Goal: Transaction & Acquisition: Obtain resource

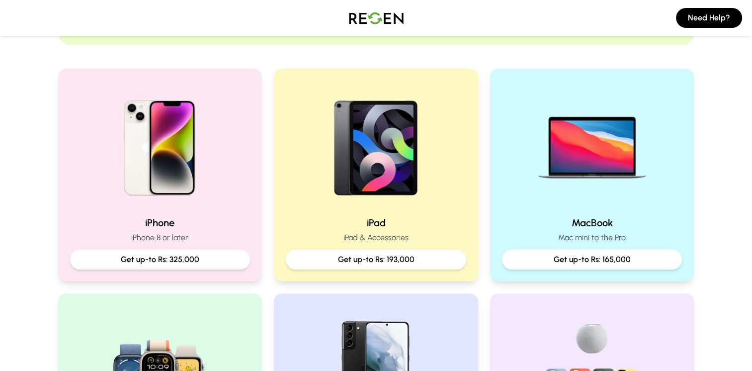
scroll to position [182, 0]
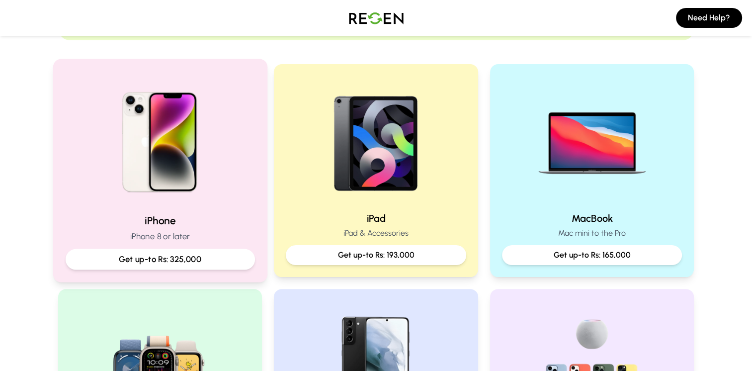
click at [157, 262] on p "Get up-to Rs: 325,000" at bounding box center [160, 259] width 172 height 12
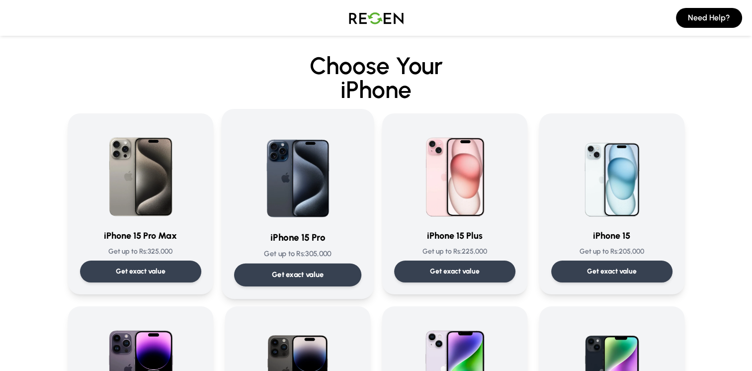
click at [275, 276] on p "Get exact value" at bounding box center [297, 274] width 52 height 10
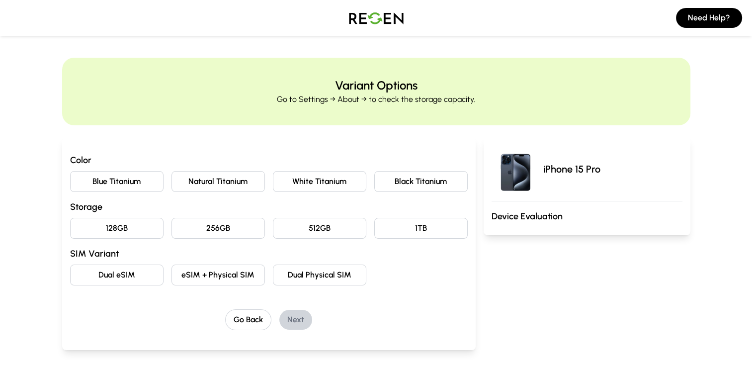
click at [201, 184] on button "Natural Titanium" at bounding box center [217, 181] width 93 height 21
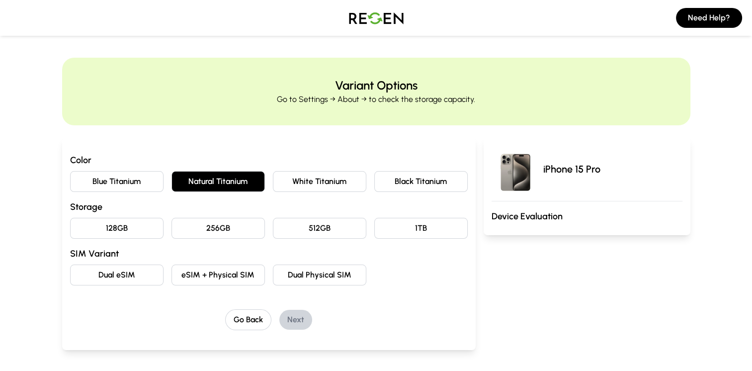
click at [212, 231] on button "256GB" at bounding box center [217, 228] width 93 height 21
click at [216, 275] on button "eSIM + Physical SIM" at bounding box center [217, 274] width 93 height 21
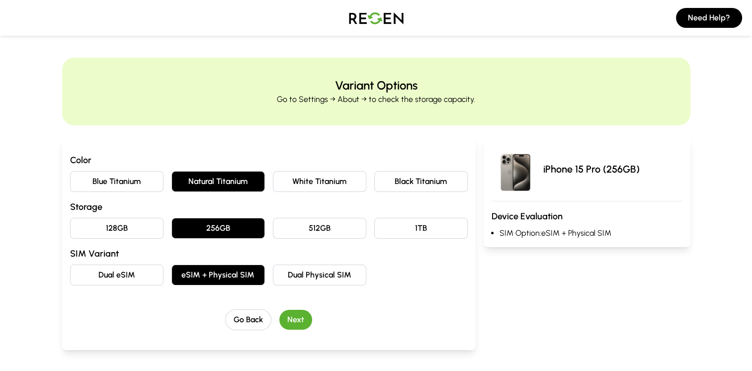
click at [297, 321] on button "Next" at bounding box center [295, 319] width 33 height 20
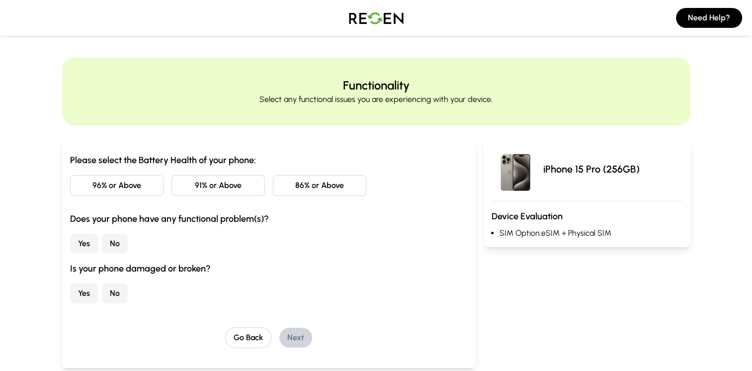
click at [314, 187] on button "86% or Above" at bounding box center [319, 185] width 93 height 21
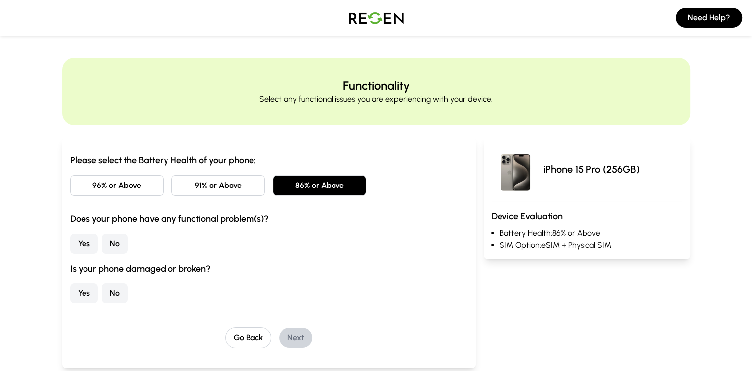
click at [116, 243] on button "No" at bounding box center [115, 243] width 26 height 20
click at [112, 293] on button "No" at bounding box center [115, 293] width 26 height 20
click at [297, 335] on button "Next" at bounding box center [295, 337] width 33 height 20
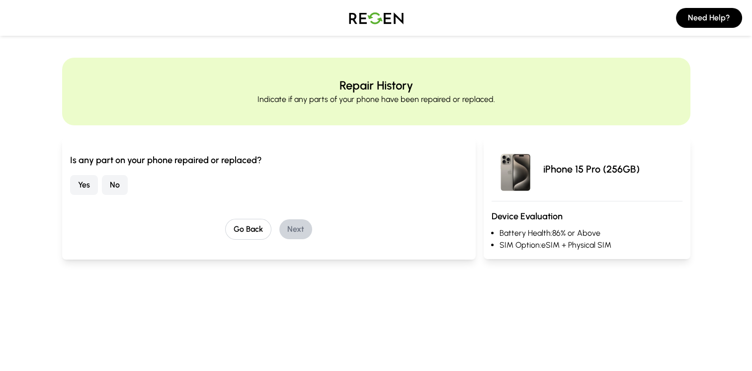
click at [84, 180] on button "Yes" at bounding box center [84, 185] width 28 height 20
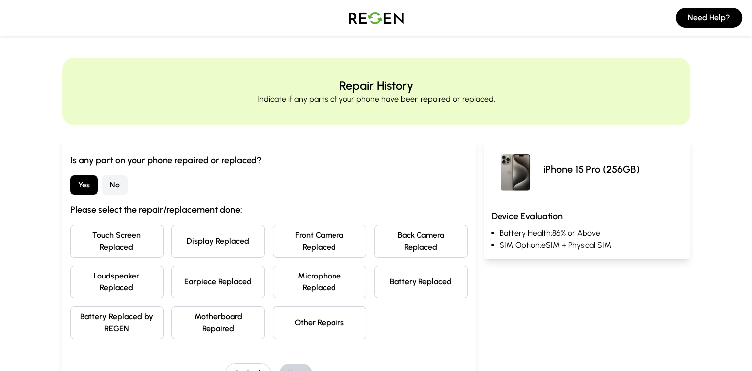
click at [208, 237] on button "Display Replaced" at bounding box center [217, 241] width 93 height 33
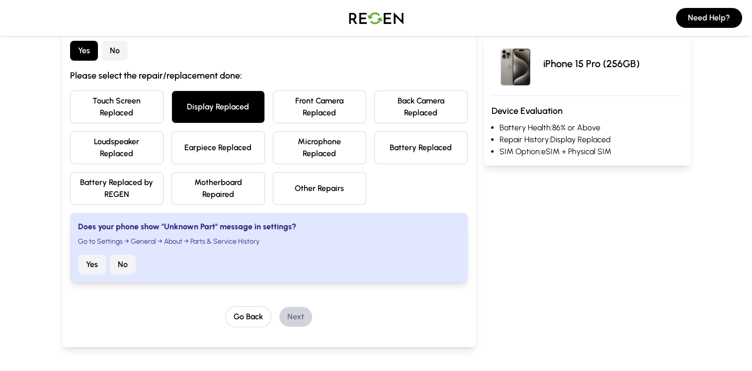
scroll to position [135, 0]
click at [78, 264] on button "Yes" at bounding box center [92, 263] width 28 height 20
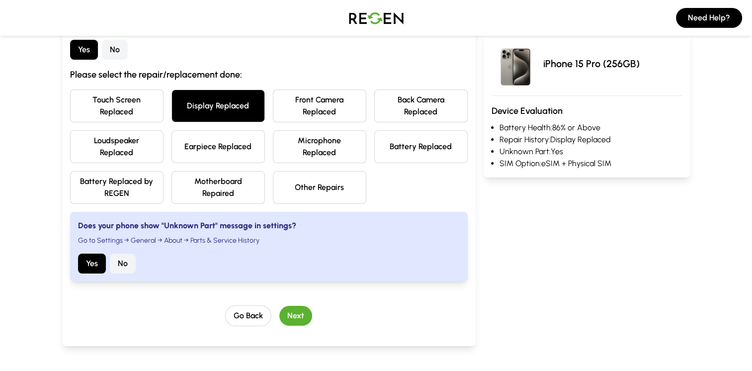
click at [295, 315] on button "Next" at bounding box center [295, 316] width 33 height 20
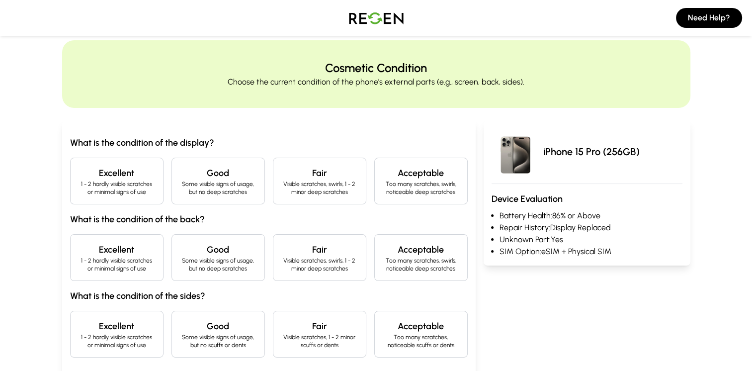
scroll to position [17, 0]
click at [145, 184] on p "1 - 2 hardly visible scratches or minimal signs of use" at bounding box center [116, 188] width 77 height 16
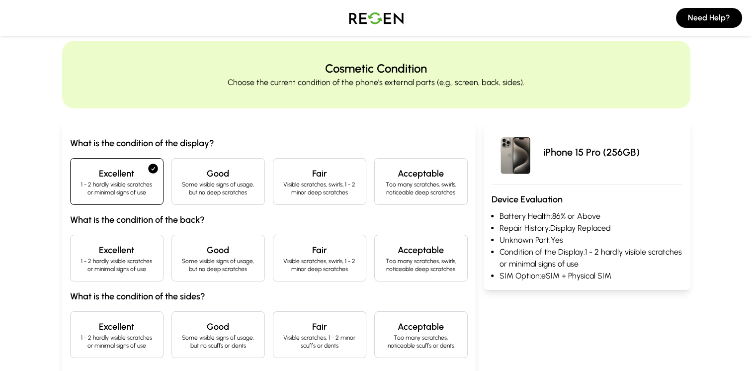
click at [134, 287] on div "What is the condition of the display? Excellent 1 - 2 hardly visible scratches …" at bounding box center [268, 247] width 397 height 222
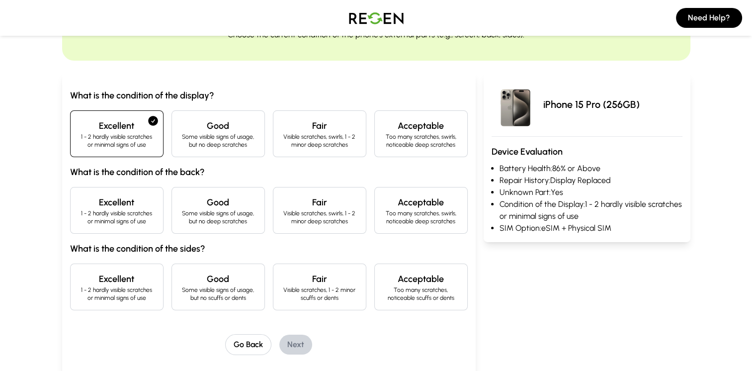
scroll to position [65, 0]
click at [109, 218] on p "1 - 2 hardly visible scratches or minimal signs of use" at bounding box center [116, 217] width 77 height 16
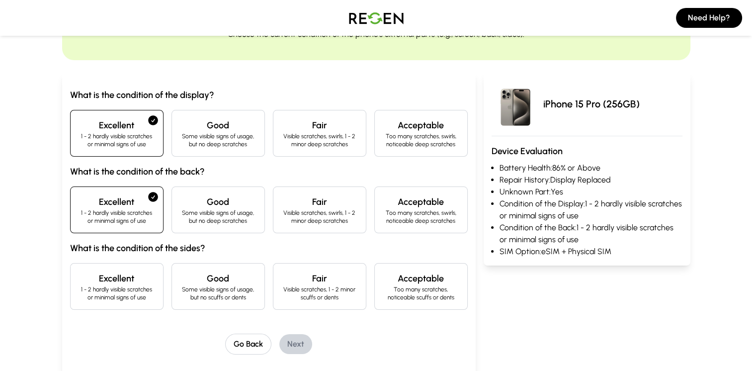
click at [110, 284] on h4 "Excellent" at bounding box center [116, 278] width 77 height 14
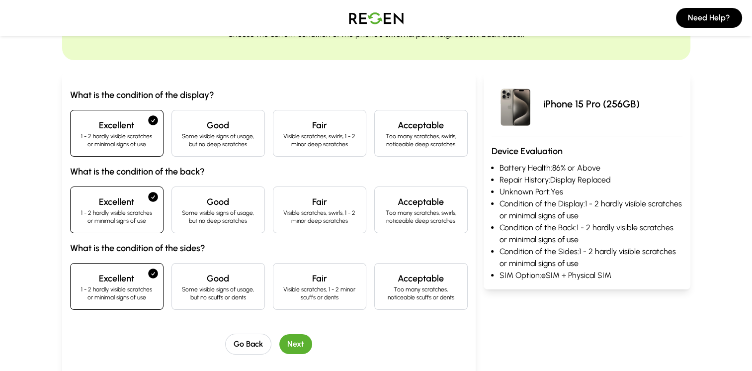
click at [290, 342] on button "Next" at bounding box center [295, 344] width 33 height 20
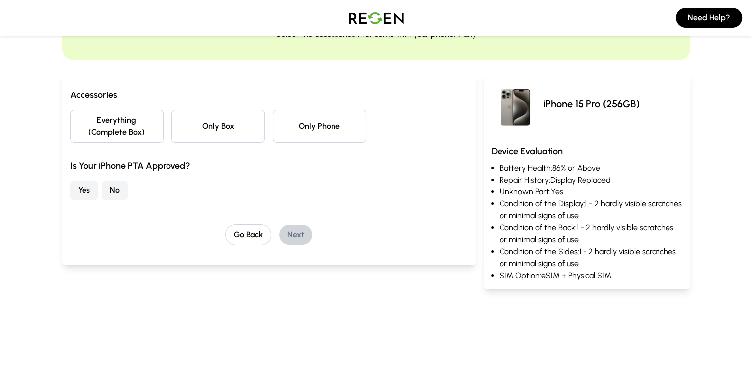
click at [106, 135] on button "Everything (Complete Box)" at bounding box center [116, 126] width 93 height 33
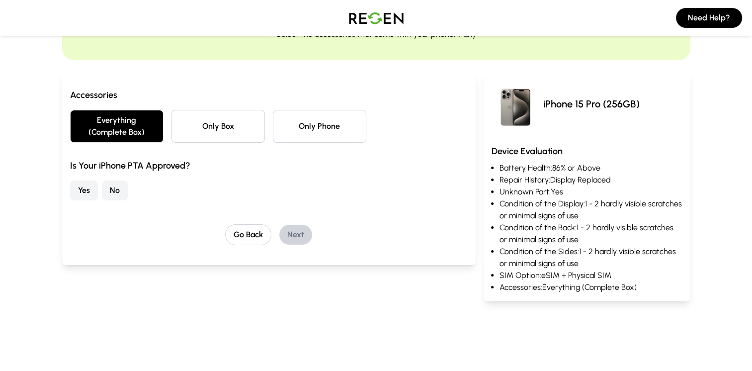
click at [81, 195] on button "Yes" at bounding box center [84, 190] width 28 height 20
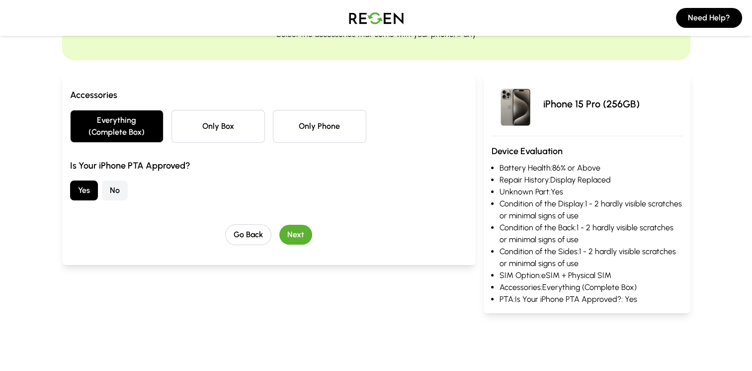
click at [295, 238] on button "Next" at bounding box center [295, 235] width 33 height 20
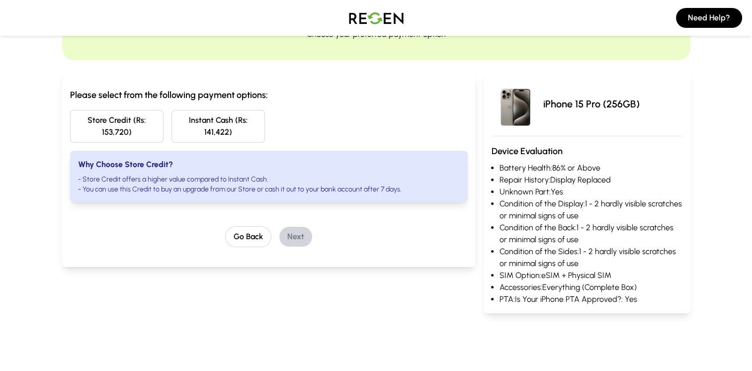
click at [108, 138] on button "Store Credit (Rs: 153,720)" at bounding box center [116, 126] width 93 height 33
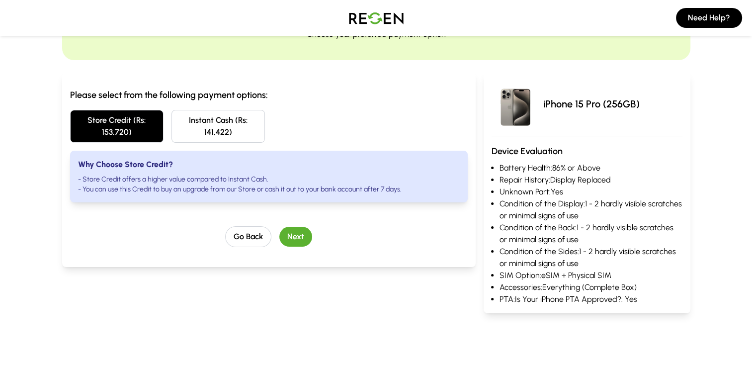
click at [295, 237] on button "Next" at bounding box center [295, 237] width 33 height 20
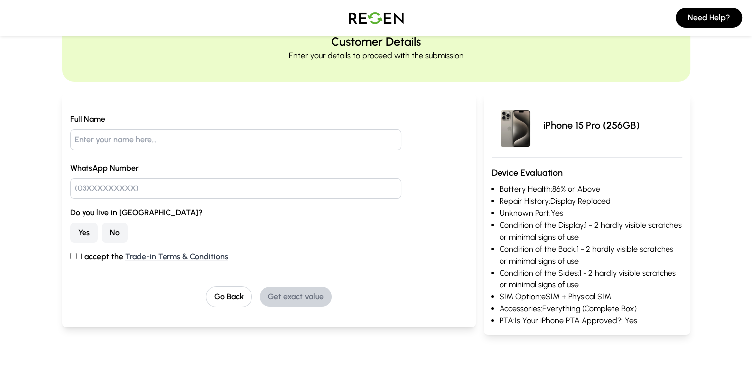
scroll to position [45, 0]
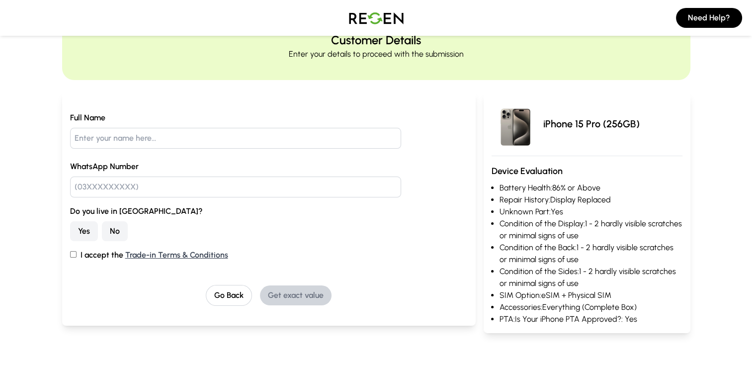
click at [71, 253] on input "I accept the Trade-in Terms & Conditions" at bounding box center [73, 254] width 6 height 6
checkbox input "true"
click at [104, 136] on input "text" at bounding box center [235, 138] width 331 height 21
click at [230, 286] on button "Go Back" at bounding box center [229, 295] width 46 height 21
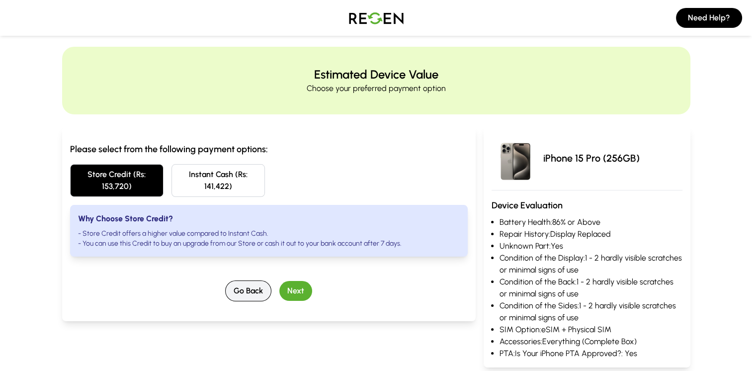
scroll to position [0, 0]
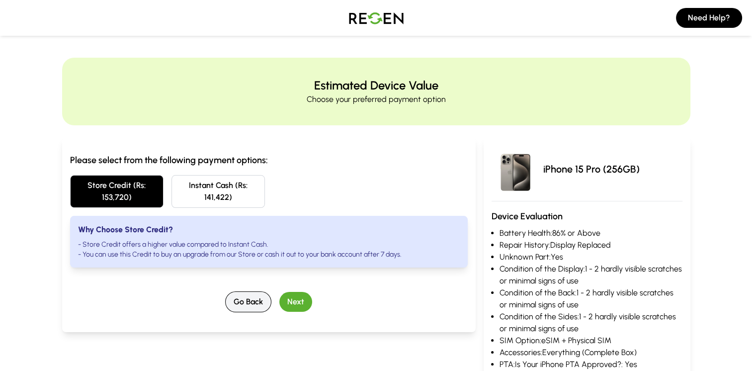
click at [243, 297] on button "Go Back" at bounding box center [248, 301] width 46 height 21
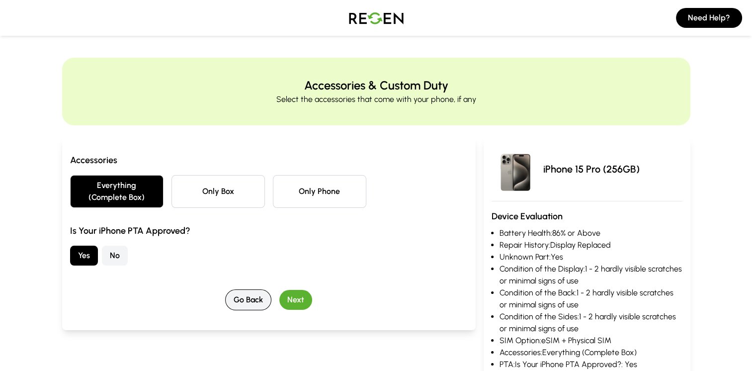
click at [243, 297] on button "Go Back" at bounding box center [248, 299] width 46 height 21
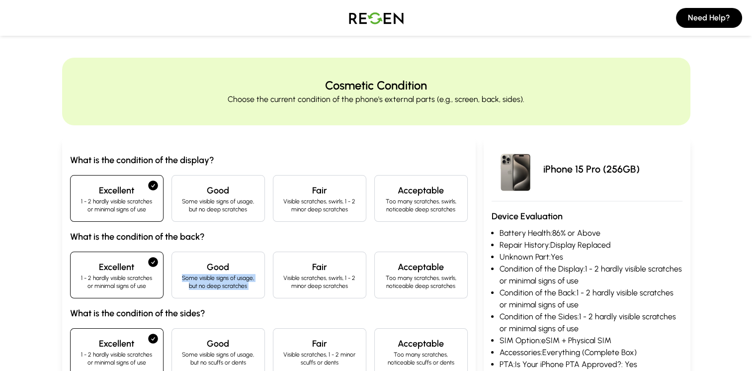
click at [243, 297] on div "Good Some visible signs of usage, but no deep scratches" at bounding box center [217, 274] width 93 height 47
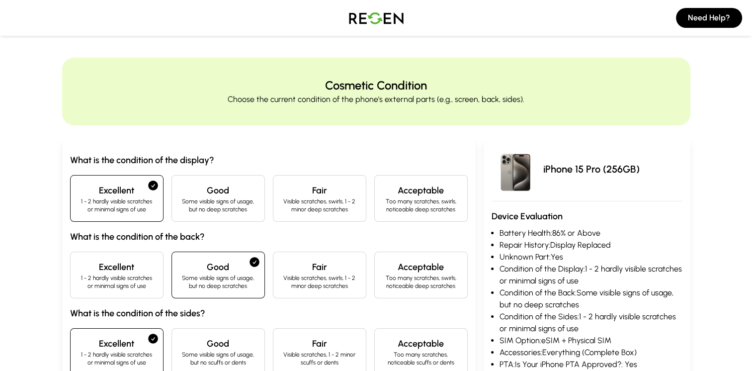
drag, startPoint x: 243, startPoint y: 297, endPoint x: 167, endPoint y: 172, distance: 145.8
click at [167, 172] on div "What is the condition of the display? Excellent 1 - 2 hardly visible scratches …" at bounding box center [268, 264] width 397 height 222
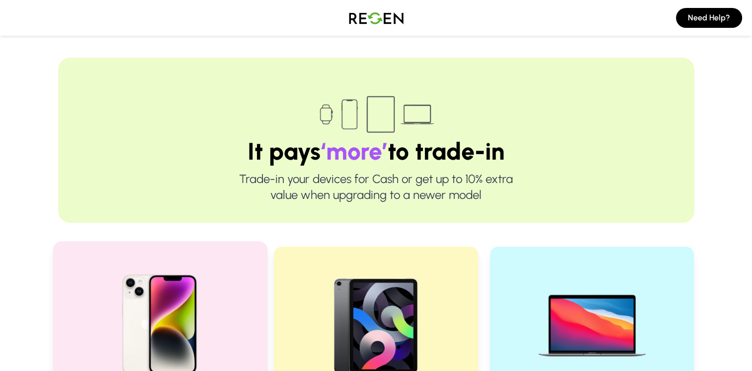
click at [141, 320] on img at bounding box center [160, 321] width 134 height 134
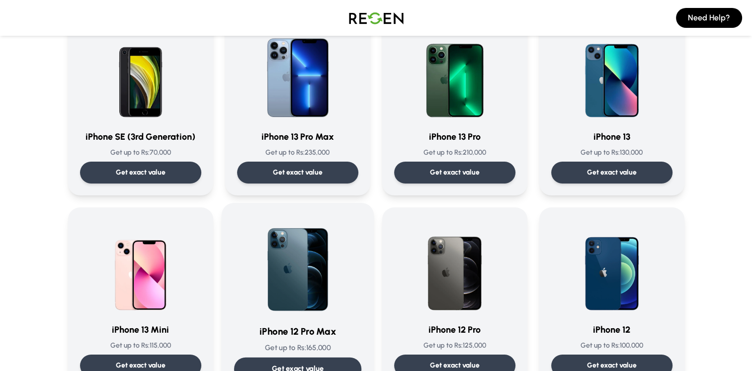
scroll to position [488, 0]
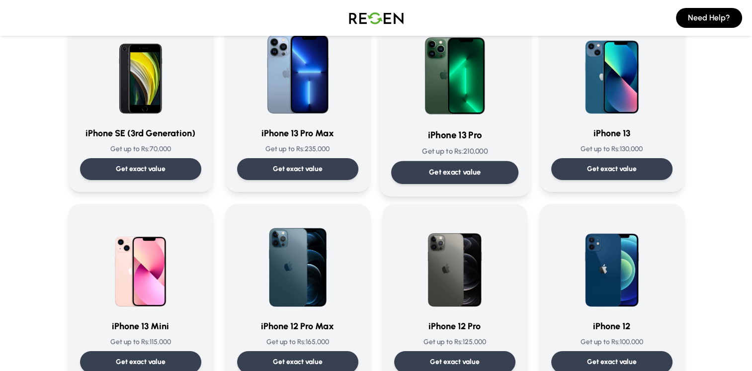
click at [470, 171] on p "Get exact value" at bounding box center [454, 172] width 52 height 10
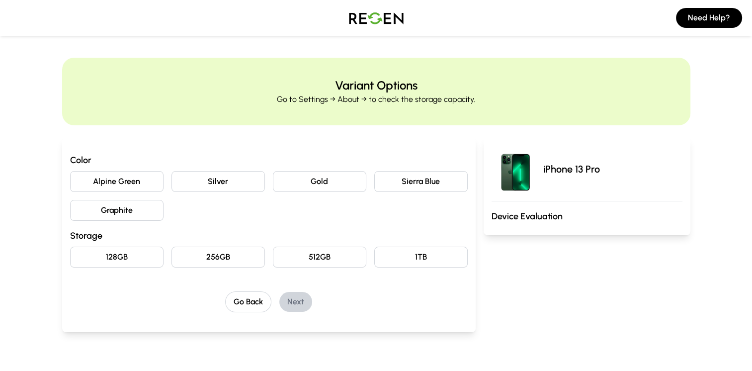
click at [128, 212] on button "Graphite" at bounding box center [116, 210] width 93 height 21
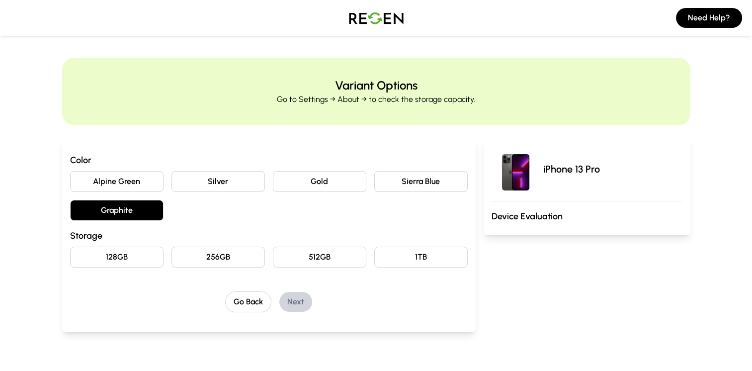
click at [117, 261] on button "128GB" at bounding box center [116, 256] width 93 height 21
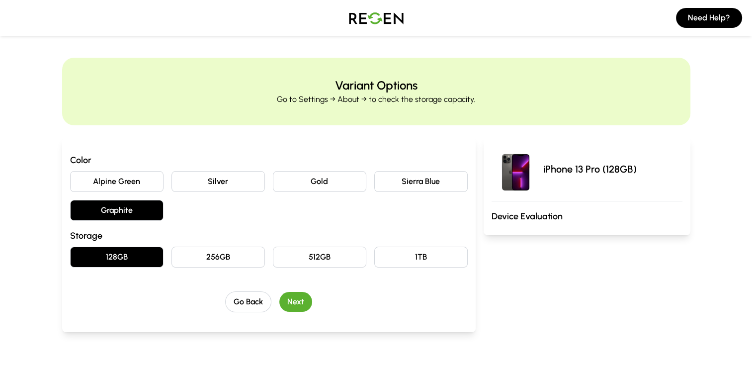
click at [288, 299] on button "Next" at bounding box center [295, 302] width 33 height 20
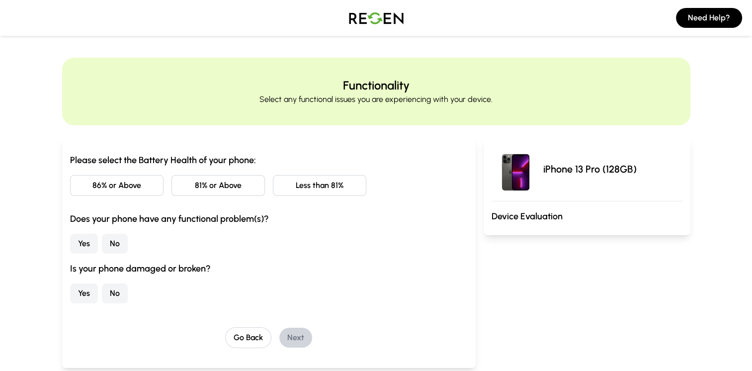
click at [302, 184] on button "Less than 81%" at bounding box center [319, 185] width 93 height 21
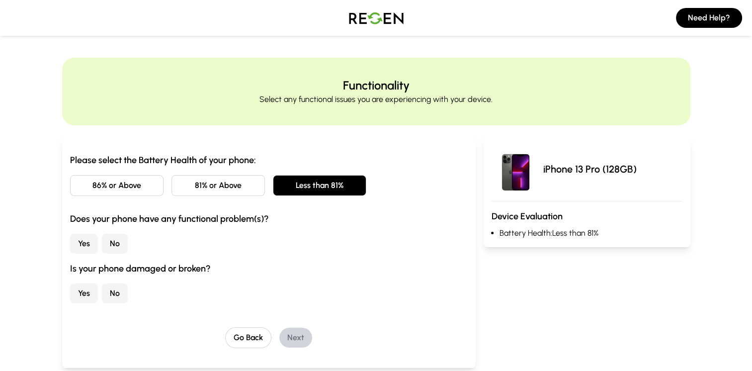
click at [121, 241] on button "No" at bounding box center [115, 243] width 26 height 20
click at [114, 283] on button "No" at bounding box center [115, 293] width 26 height 20
click at [299, 335] on button "Next" at bounding box center [295, 337] width 33 height 20
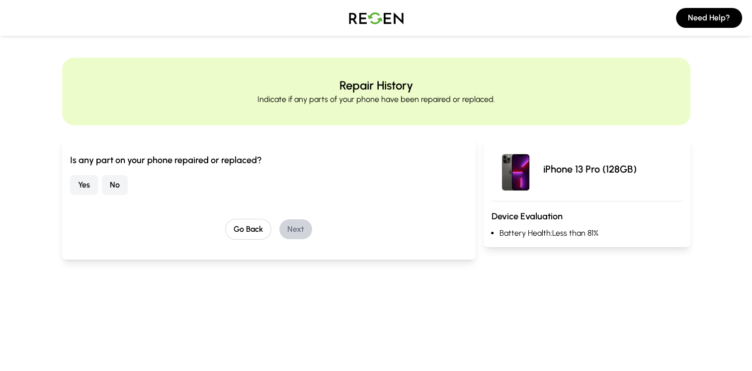
click at [115, 181] on button "No" at bounding box center [115, 185] width 26 height 20
click at [297, 229] on button "Next" at bounding box center [295, 229] width 33 height 20
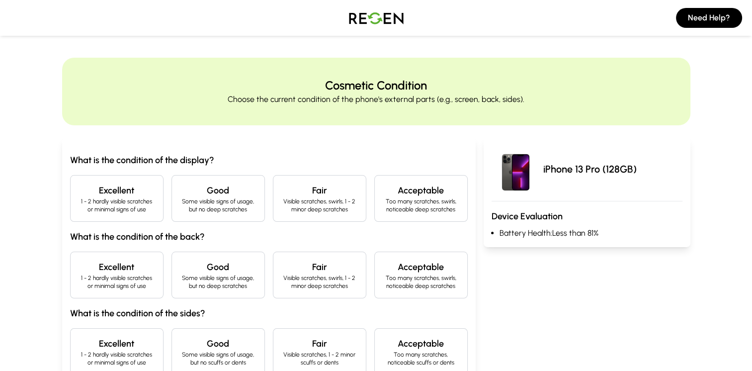
click at [125, 184] on h4 "Excellent" at bounding box center [116, 190] width 77 height 14
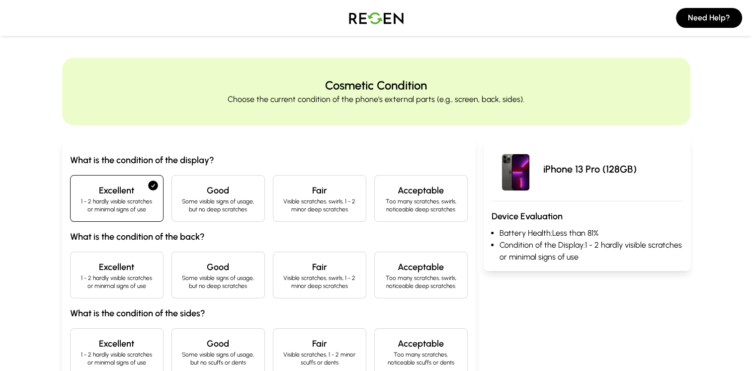
click at [106, 261] on h4 "Excellent" at bounding box center [116, 267] width 77 height 14
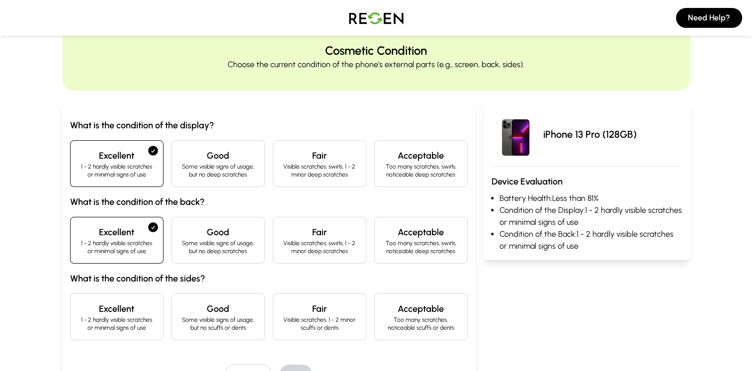
scroll to position [77, 0]
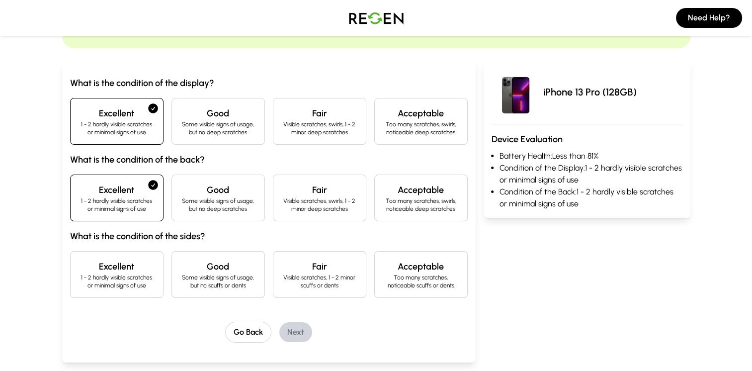
click at [116, 283] on p "1 - 2 hardly visible scratches or minimal signs of use" at bounding box center [116, 281] width 77 height 16
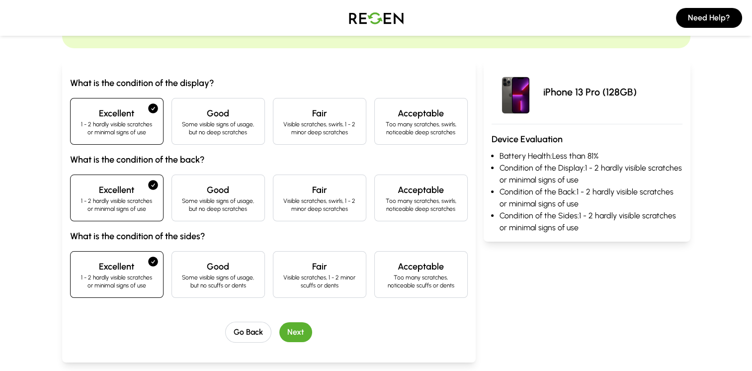
click at [299, 329] on button "Next" at bounding box center [295, 332] width 33 height 20
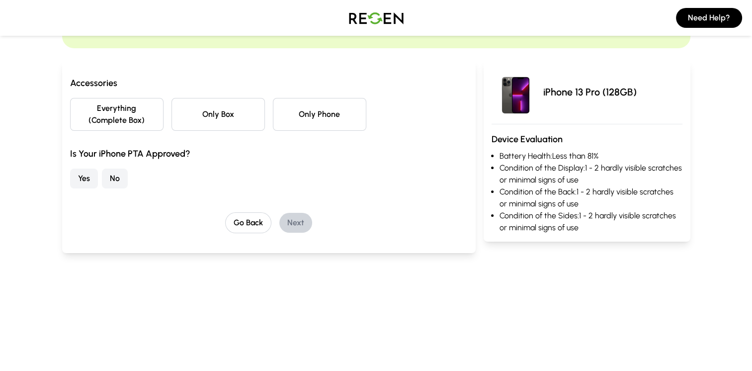
click at [202, 121] on button "Only Box" at bounding box center [217, 114] width 93 height 33
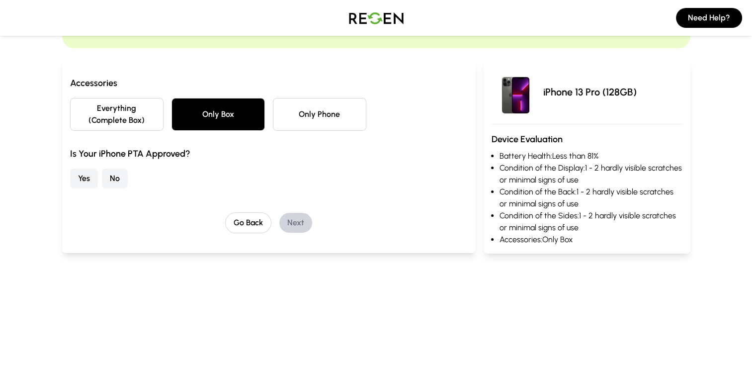
click at [81, 174] on button "Yes" at bounding box center [84, 178] width 28 height 20
click at [287, 222] on button "Next" at bounding box center [295, 223] width 33 height 20
